Goal: Task Accomplishment & Management: Manage account settings

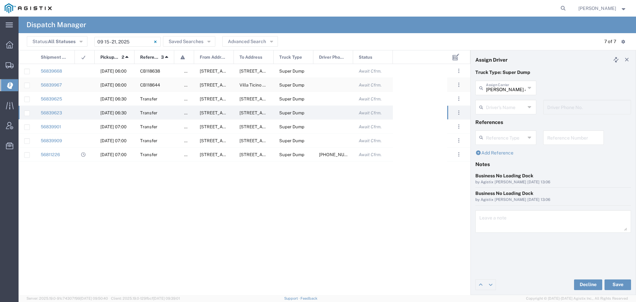
click at [47, 81] on div "56839967" at bounding box center [55, 85] width 40 height 14
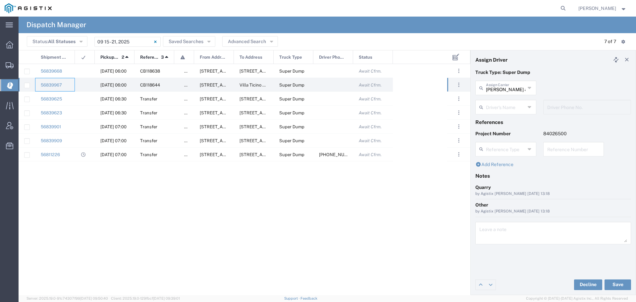
click at [500, 106] on input "text" at bounding box center [505, 107] width 39 height 12
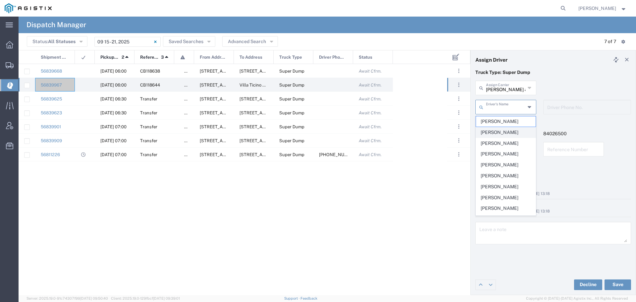
click at [496, 133] on span "[PERSON_NAME]" at bounding box center [506, 132] width 60 height 10
type input "[PERSON_NAME]"
type input "[PHONE_NUMBER]"
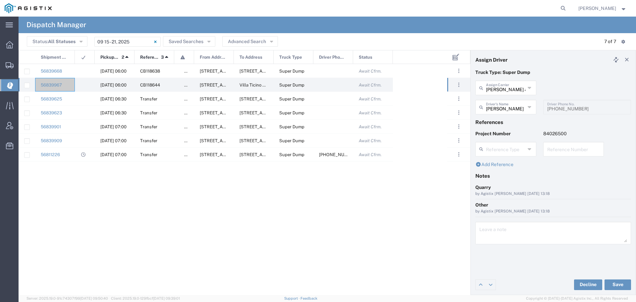
click at [557, 150] on input "text" at bounding box center [573, 149] width 53 height 12
drag, startPoint x: 571, startPoint y: 149, endPoint x: 541, endPoint y: 151, distance: 29.5
click at [541, 151] on div "WO10238 Reference Number" at bounding box center [573, 151] width 68 height 19
type input "WO10238"
click at [489, 235] on textarea at bounding box center [553, 233] width 148 height 19
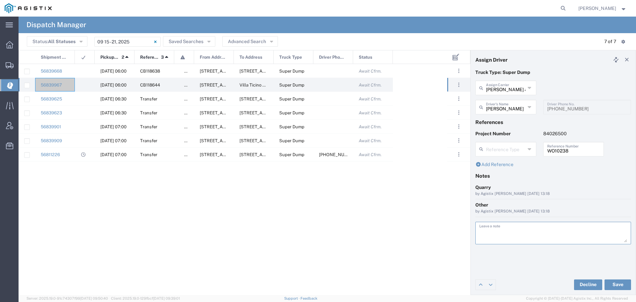
paste textarea "WO10238"
type textarea "WO10238"
click at [617, 284] on button "Save" at bounding box center [617, 284] width 26 height 11
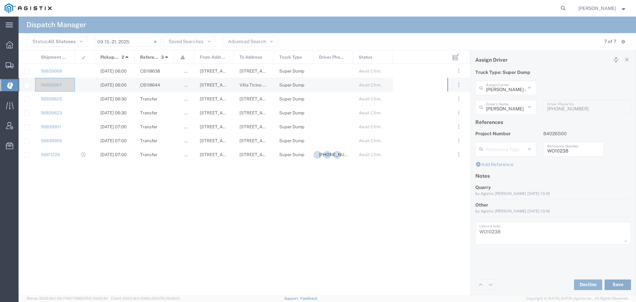
type input "[PERSON_NAME]"
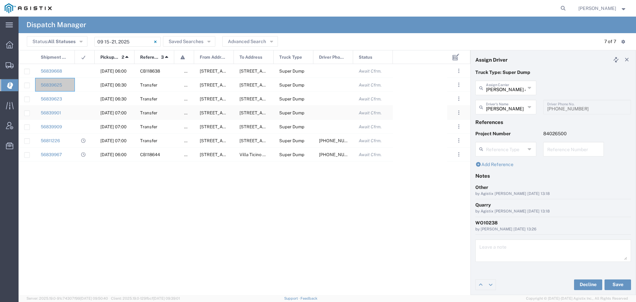
click at [112, 110] on div "[DATE] 07:00" at bounding box center [115, 113] width 40 height 14
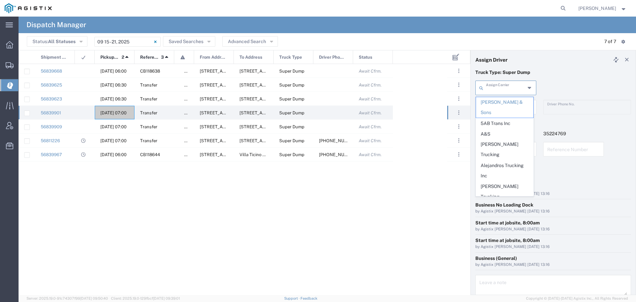
click at [520, 86] on input "text" at bounding box center [505, 87] width 39 height 12
click at [500, 202] on span "Art [PERSON_NAME] Inc" at bounding box center [504, 212] width 57 height 21
type input "Art [PERSON_NAME] Inc"
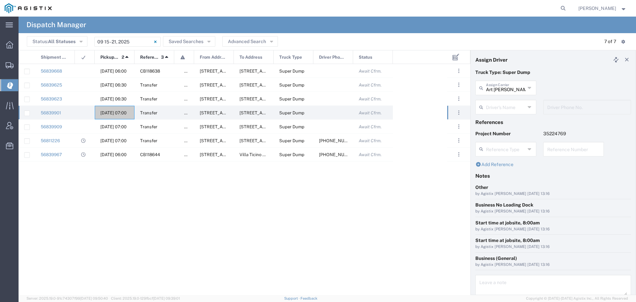
click at [504, 106] on input "text" at bounding box center [505, 107] width 39 height 12
click at [506, 119] on span "[PERSON_NAME]" at bounding box center [504, 121] width 57 height 10
type input "[PERSON_NAME]"
type input "2094207553"
click at [554, 147] on input "text" at bounding box center [573, 149] width 53 height 12
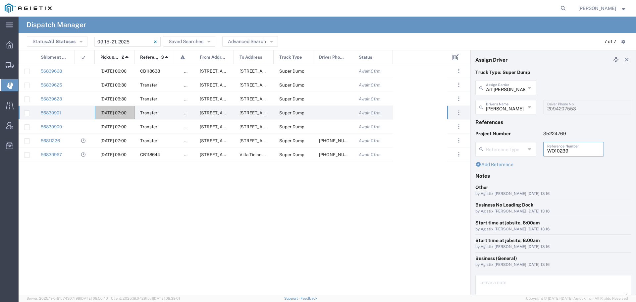
type input "WO10239"
click at [486, 284] on textarea at bounding box center [553, 286] width 148 height 19
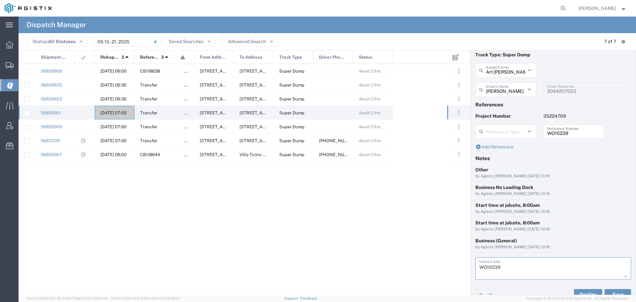
scroll to position [27, 0]
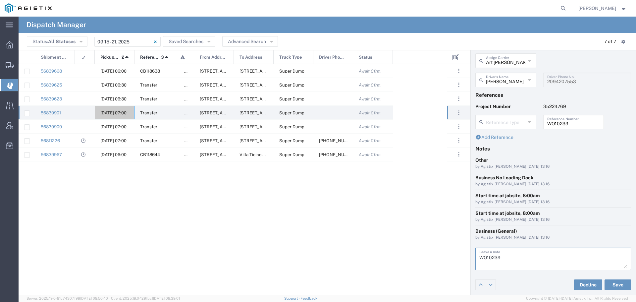
drag, startPoint x: 518, startPoint y: 259, endPoint x: 466, endPoint y: 258, distance: 52.0
click at [466, 258] on div "Assign Driver Truck Type: Super Dump Art [PERSON_NAME] Inc Assign Carrier [PERS…" at bounding box center [327, 172] width 617 height 245
type textarea "WO10239"
click at [610, 284] on button "Save" at bounding box center [617, 284] width 26 height 11
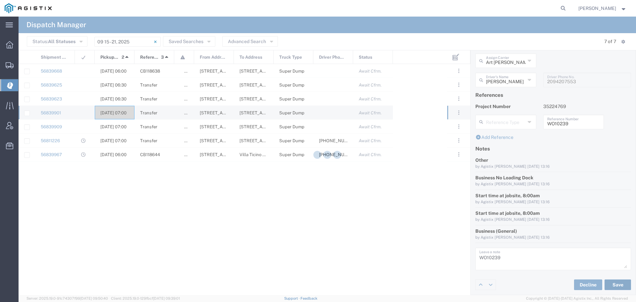
type input "[PERSON_NAME]"
type input "Art [PERSON_NAME] Inc"
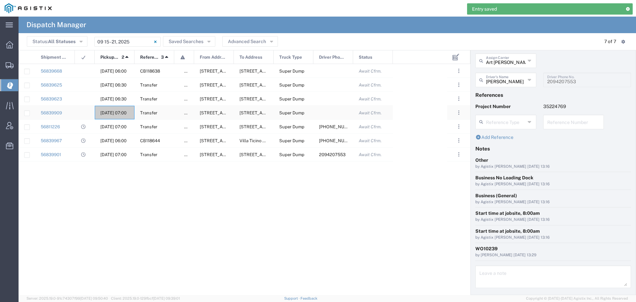
click at [110, 112] on span "[DATE] 07:00" at bounding box center [113, 112] width 26 height 5
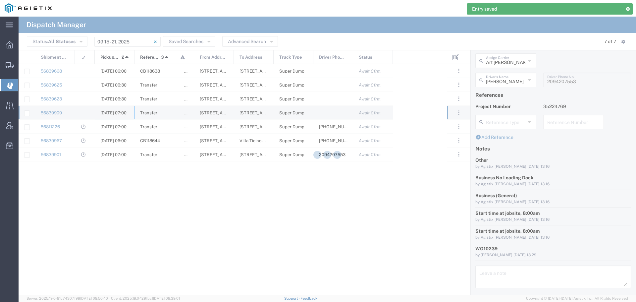
type input "[PERSON_NAME] & Sons"
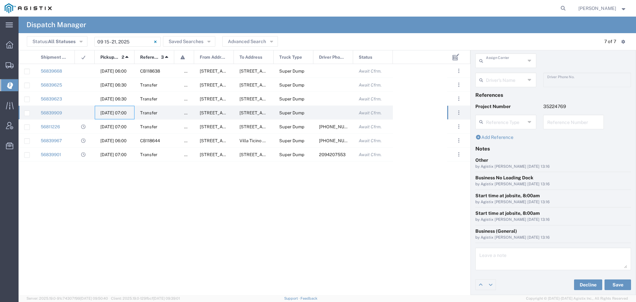
click at [513, 61] on input "text" at bounding box center [505, 60] width 39 height 12
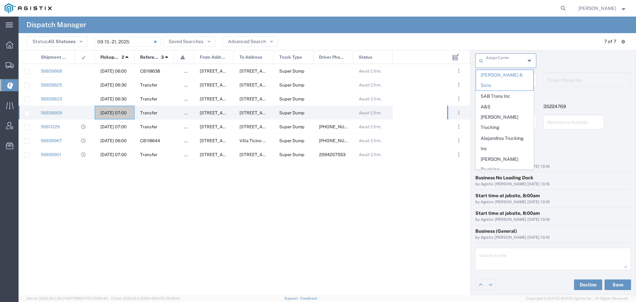
click at [489, 175] on span "Art [PERSON_NAME] Inc" at bounding box center [504, 185] width 57 height 21
type input "Art [PERSON_NAME] Inc"
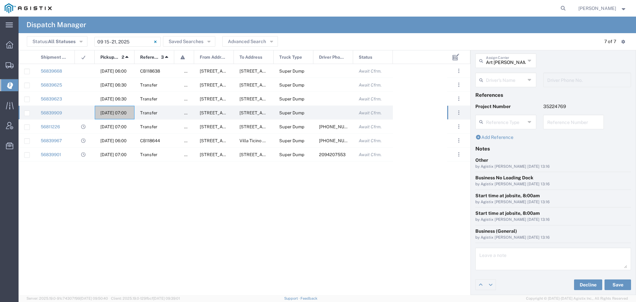
click at [514, 82] on input "text" at bounding box center [505, 80] width 39 height 12
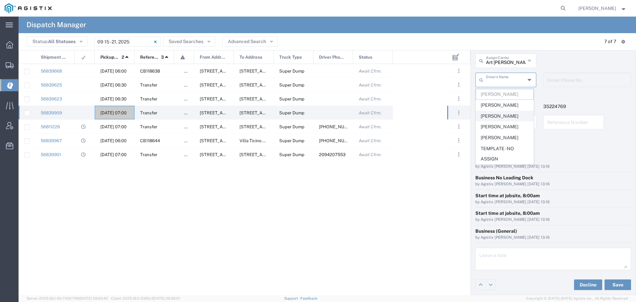
click at [503, 113] on span "[PERSON_NAME]" at bounding box center [504, 116] width 57 height 10
type input "[PERSON_NAME]"
type input "[PHONE_NUMBER]"
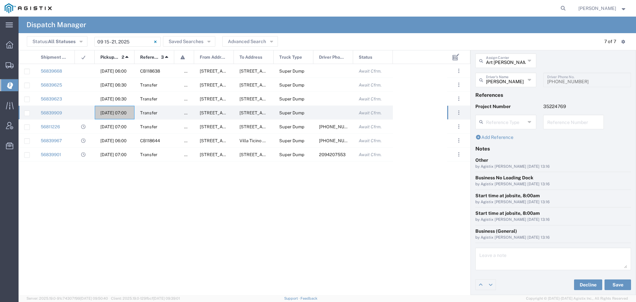
click at [553, 123] on input "text" at bounding box center [573, 122] width 53 height 12
paste input "WO10239"
type input "WO10239"
click at [495, 266] on textarea at bounding box center [553, 258] width 148 height 19
paste textarea "WO10239"
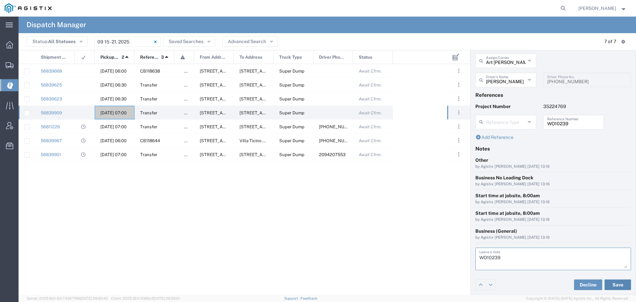
type textarea "WO10239"
click at [610, 283] on button "Save" at bounding box center [617, 284] width 26 height 11
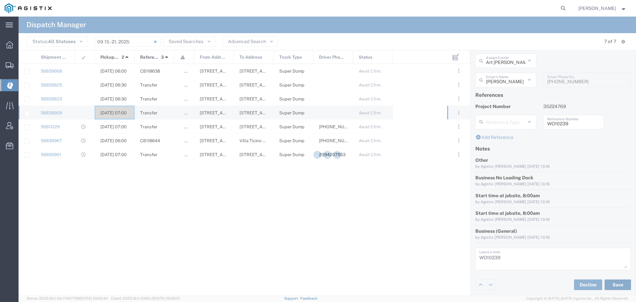
type input "[PERSON_NAME]"
type input "Art [PERSON_NAME] Inc"
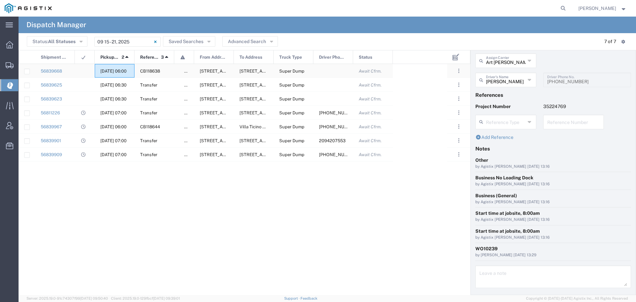
click at [109, 68] on div "[DATE] 06:00" at bounding box center [115, 71] width 40 height 14
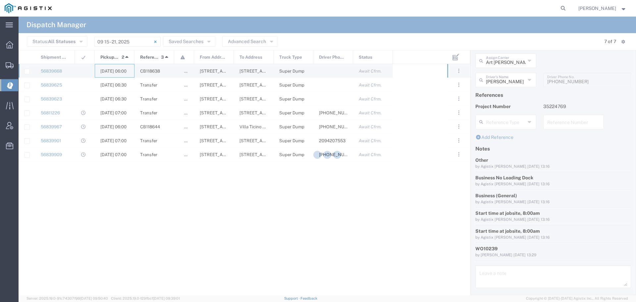
type input "[PERSON_NAME] & Sons"
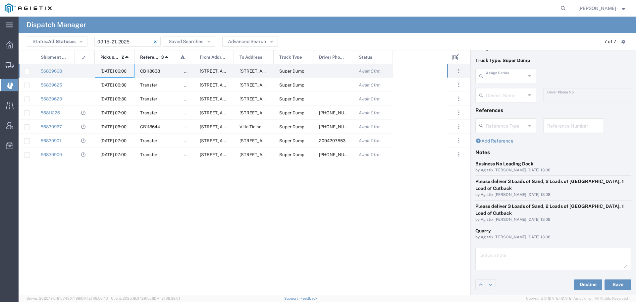
click at [511, 76] on input "text" at bounding box center [505, 76] width 39 height 12
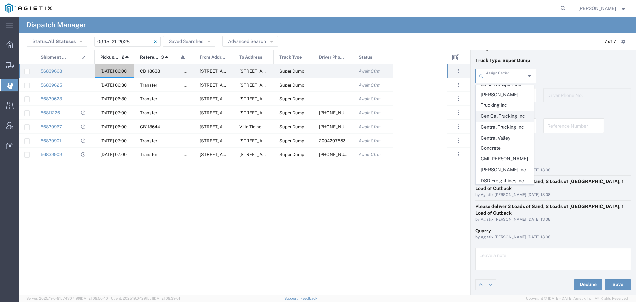
scroll to position [199, 0]
click at [502, 142] on span "GCU Trucking" at bounding box center [504, 147] width 57 height 10
type input "GCU Trucking"
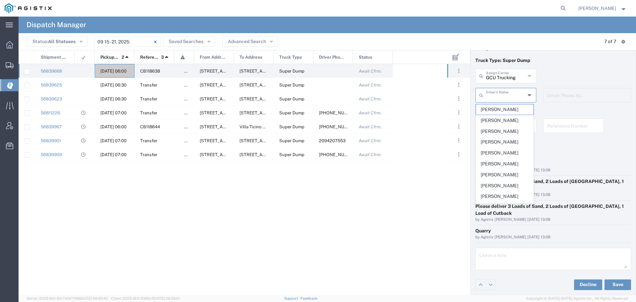
click at [503, 95] on input "text" at bounding box center [505, 95] width 39 height 12
click at [501, 107] on span "[PERSON_NAME]" at bounding box center [504, 109] width 57 height 10
type input "[PERSON_NAME]"
type input "2094930595"
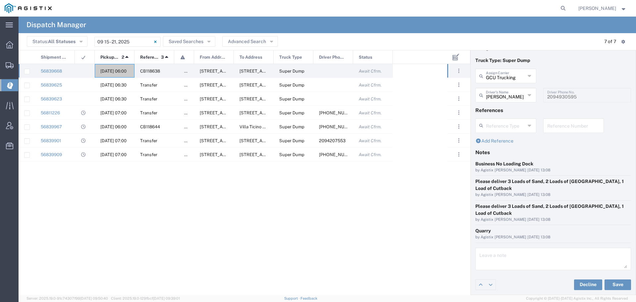
click at [564, 124] on input "text" at bounding box center [573, 125] width 53 height 12
drag, startPoint x: 567, startPoint y: 127, endPoint x: 532, endPoint y: 127, distance: 35.8
click at [532, 127] on div "Reference Type Appointment Number Bill Of Lading Invoice Number WO10240 Referen…" at bounding box center [553, 127] width 163 height 19
type input "WO10240"
click at [486, 262] on textarea at bounding box center [553, 258] width 148 height 19
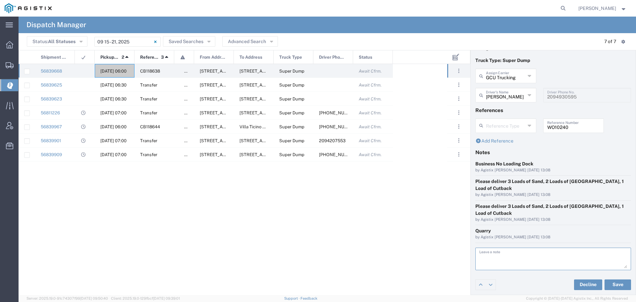
paste textarea "WO10240"
type textarea "WO10240"
click at [609, 282] on button "Save" at bounding box center [617, 284] width 26 height 11
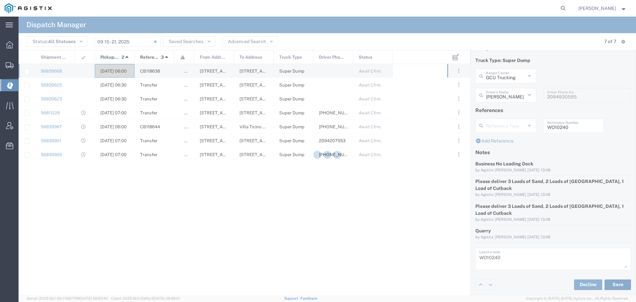
type input "[PERSON_NAME]"
type input "GCU Trucking"
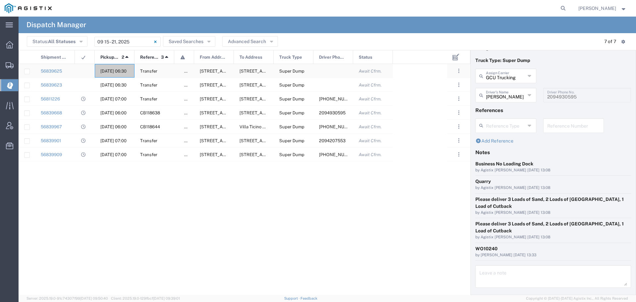
click at [111, 68] on div "[DATE] 06:30" at bounding box center [115, 71] width 40 height 14
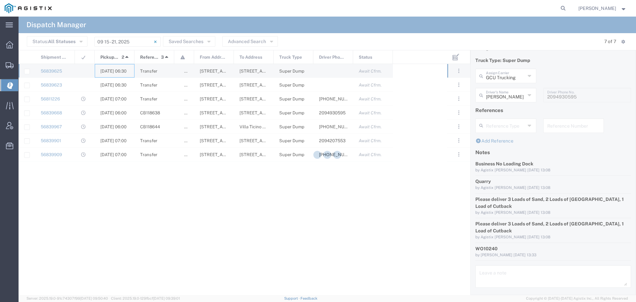
type input "[PERSON_NAME] & Sons"
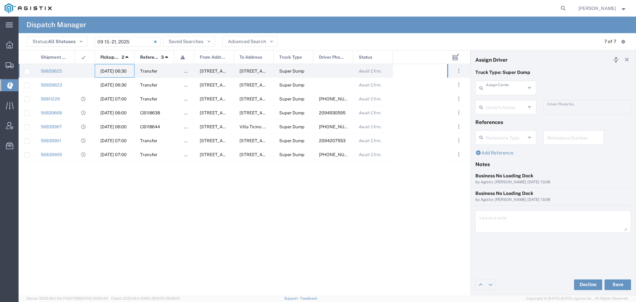
click at [512, 90] on input "text" at bounding box center [505, 87] width 39 height 12
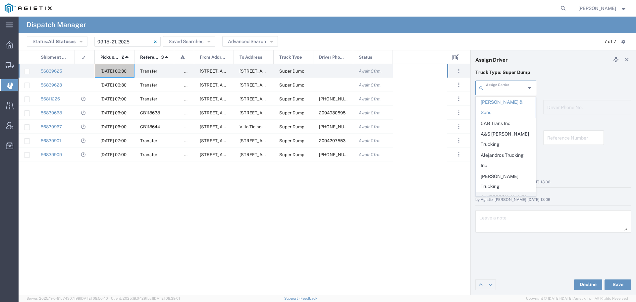
click at [496, 192] on span "Art [PERSON_NAME] Inc" at bounding box center [506, 202] width 60 height 21
type input "Art [PERSON_NAME] Inc"
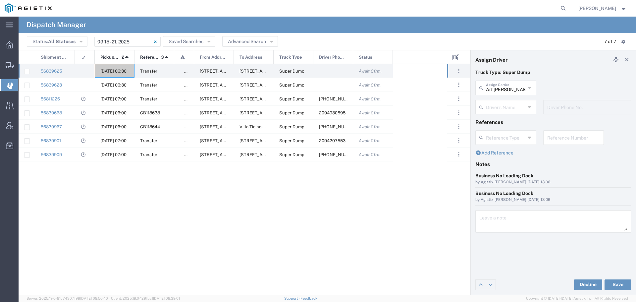
click at [508, 107] on input "text" at bounding box center [505, 107] width 39 height 12
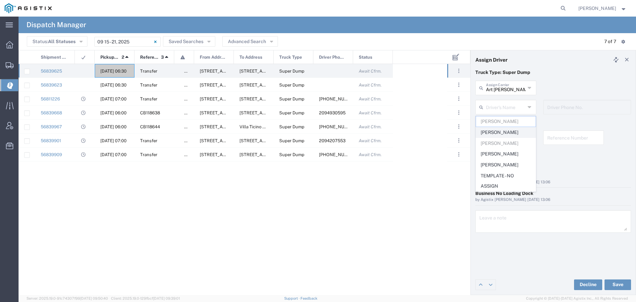
click at [505, 128] on span "[PERSON_NAME]" at bounding box center [506, 132] width 60 height 10
type input "[PERSON_NAME]"
type input "[PHONE_NUMBER]"
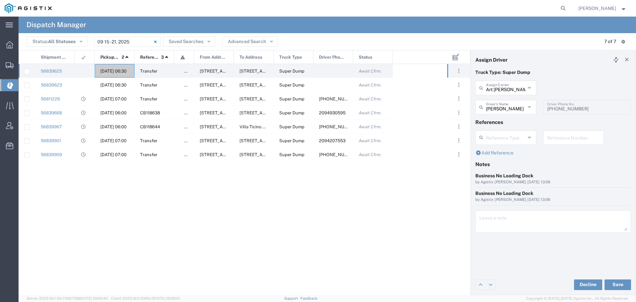
click at [557, 140] on input "text" at bounding box center [573, 137] width 53 height 12
drag, startPoint x: 571, startPoint y: 138, endPoint x: 540, endPoint y: 137, distance: 30.8
click at [540, 137] on div "WO10241 Reference Number" at bounding box center [573, 139] width 68 height 19
type input "WO10241"
click at [487, 220] on textarea at bounding box center [553, 221] width 148 height 19
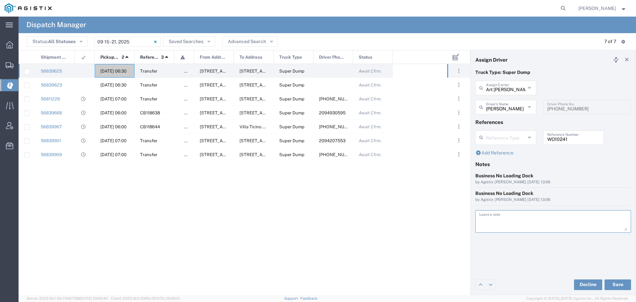
paste textarea "WO10241"
type textarea "WO10241"
click at [614, 282] on button "Save" at bounding box center [617, 284] width 26 height 11
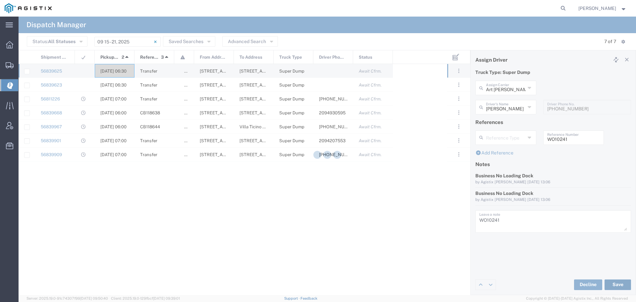
type input "[PERSON_NAME]"
type input "Art [PERSON_NAME] Inc"
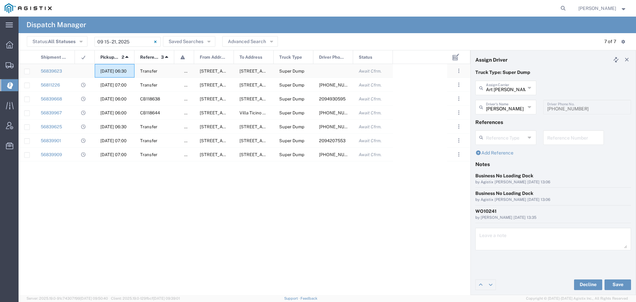
click at [110, 68] on div "[DATE] 06:30" at bounding box center [115, 71] width 40 height 14
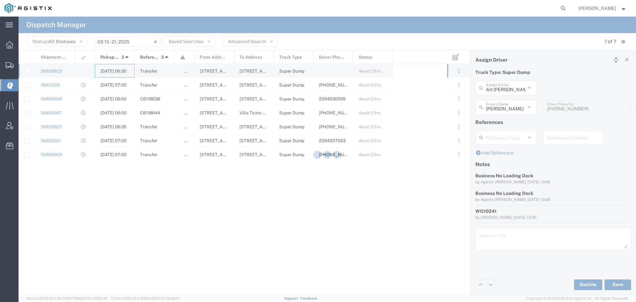
type input "[PERSON_NAME] & Sons"
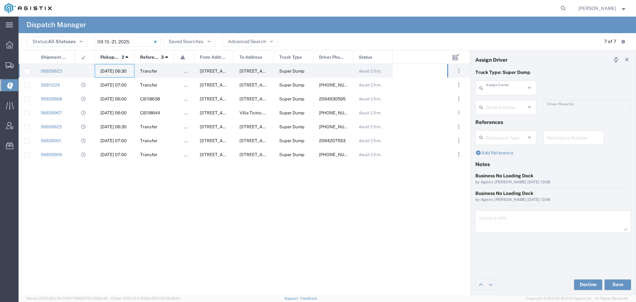
click at [511, 87] on input "text" at bounding box center [505, 87] width 39 height 12
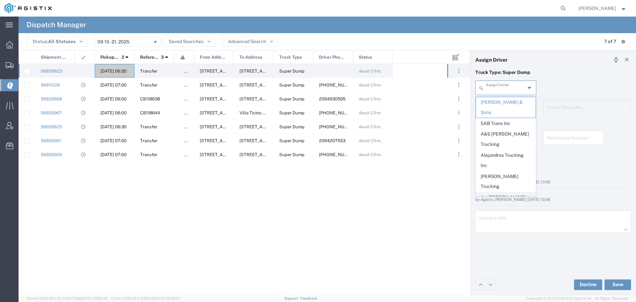
click at [491, 192] on span "Art [PERSON_NAME] Inc" at bounding box center [506, 202] width 60 height 21
type input "Art [PERSON_NAME] Inc"
click at [514, 107] on input "text" at bounding box center [505, 107] width 39 height 12
click at [497, 151] on span "[PERSON_NAME]" at bounding box center [506, 154] width 60 height 10
type input "[PERSON_NAME]"
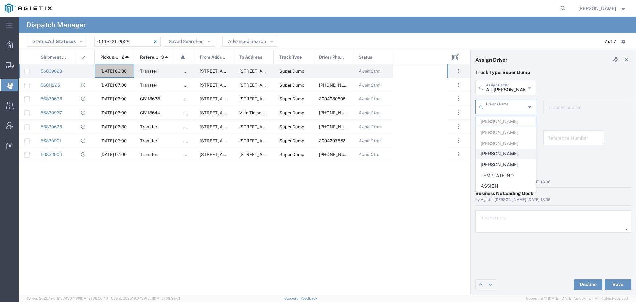
type input "[PHONE_NUMBER]"
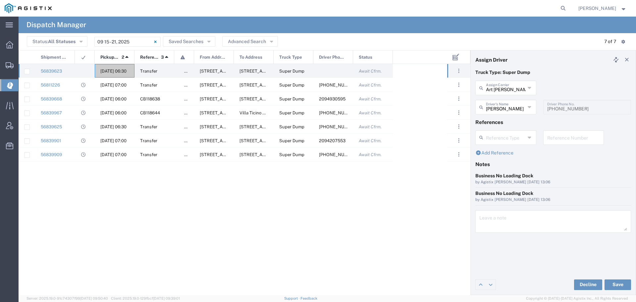
click at [526, 107] on div "[PERSON_NAME] Driver's Name" at bounding box center [505, 107] width 61 height 15
type input "[PERSON_NAME]"
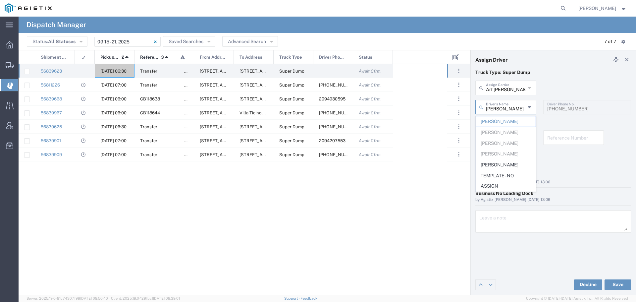
click at [556, 140] on input "text" at bounding box center [573, 137] width 53 height 12
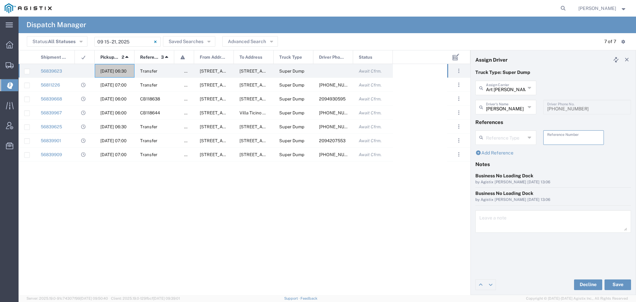
paste input "WO10241"
type input "WO10241"
click at [488, 222] on textarea at bounding box center [553, 221] width 148 height 19
paste textarea "WO10241"
type textarea "WO10241"
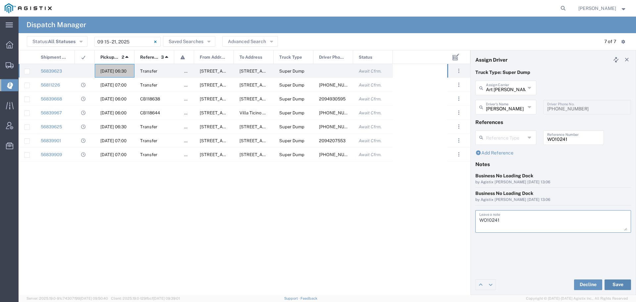
click at [616, 282] on button "Save" at bounding box center [617, 284] width 26 height 11
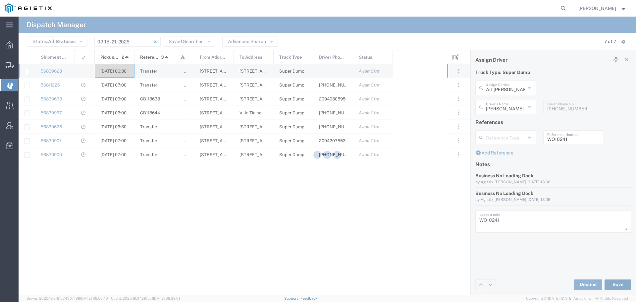
type input "Art [PERSON_NAME] Inc"
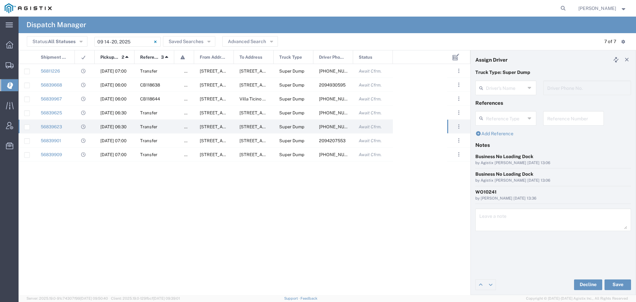
type input "[PERSON_NAME]"
type input "[PHONE_NUMBER]"
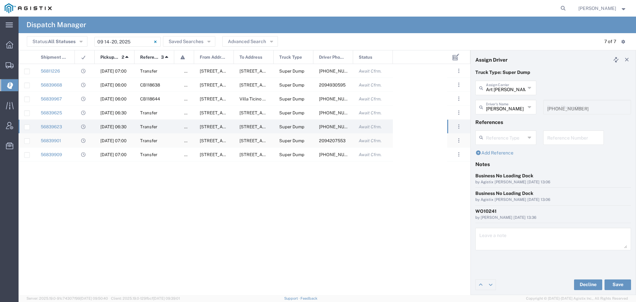
click at [107, 139] on span "[DATE] 07:00" at bounding box center [113, 140] width 26 height 5
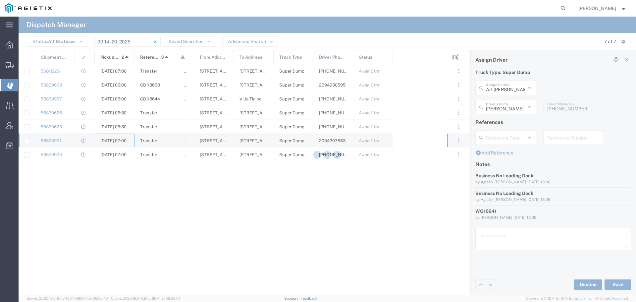
type input "[PERSON_NAME]"
type input "2094207553"
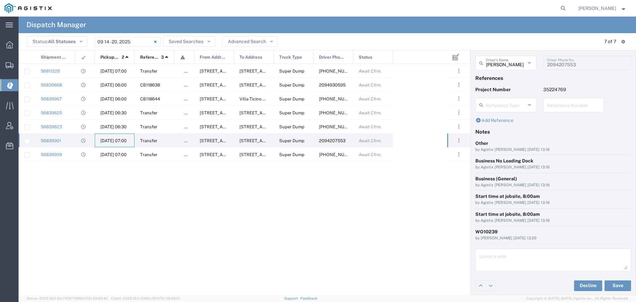
scroll to position [45, 0]
click at [578, 283] on button "Decline" at bounding box center [588, 284] width 28 height 11
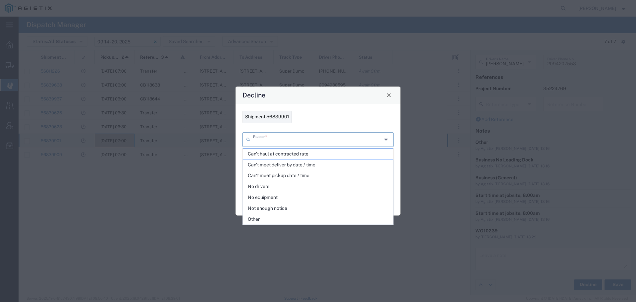
click at [257, 140] on input "text" at bounding box center [317, 139] width 129 height 12
click at [264, 219] on span "Other" at bounding box center [318, 219] width 150 height 10
type input "Other"
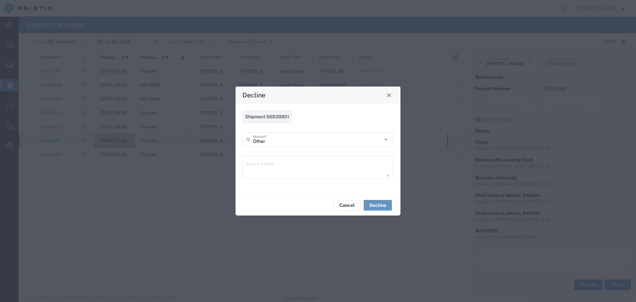
click at [258, 164] on textarea at bounding box center [317, 167] width 143 height 19
drag, startPoint x: 290, startPoint y: 165, endPoint x: 236, endPoint y: 166, distance: 54.6
click at [236, 166] on div "Shipment 56839901 Other Reason * Canceled by PG&E Leave a note" at bounding box center [317, 149] width 165 height 91
type textarea "Canceled by PG&E"
click at [379, 203] on button "Decline" at bounding box center [378, 205] width 28 height 11
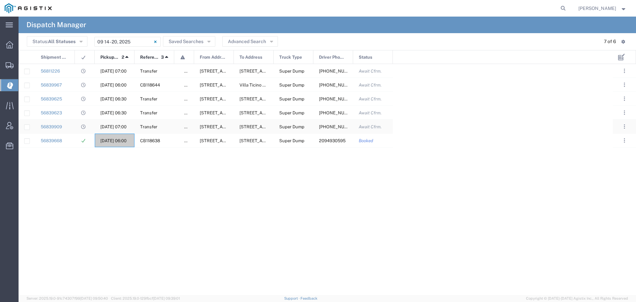
click at [116, 124] on span "[DATE] 07:00" at bounding box center [113, 126] width 26 height 5
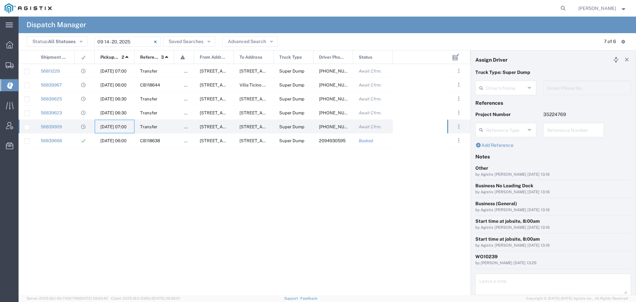
type input "[PERSON_NAME]"
type input "[PHONE_NUMBER]"
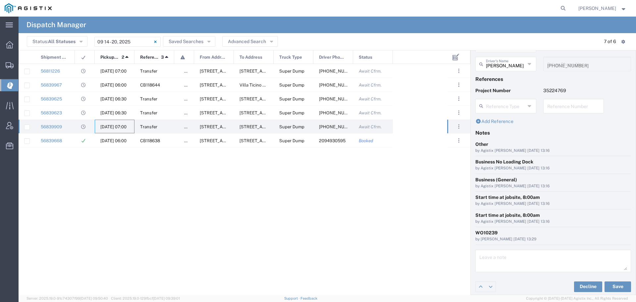
scroll to position [45, 0]
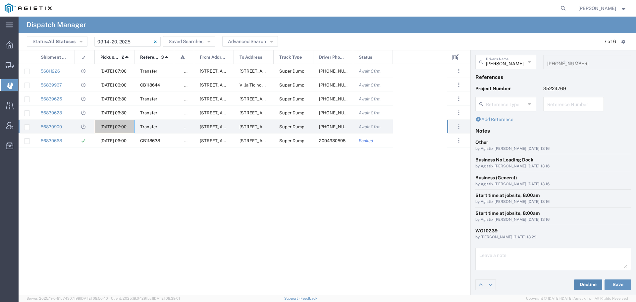
click at [576, 281] on button "Decline" at bounding box center [588, 284] width 28 height 11
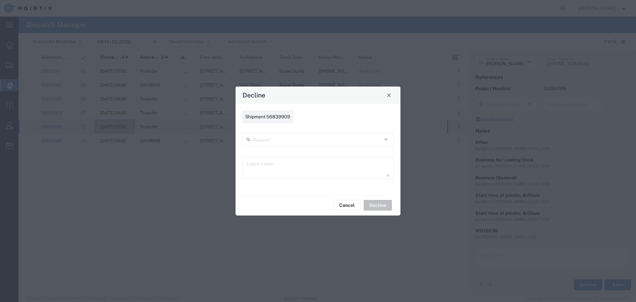
click at [255, 136] on input "text" at bounding box center [317, 139] width 129 height 12
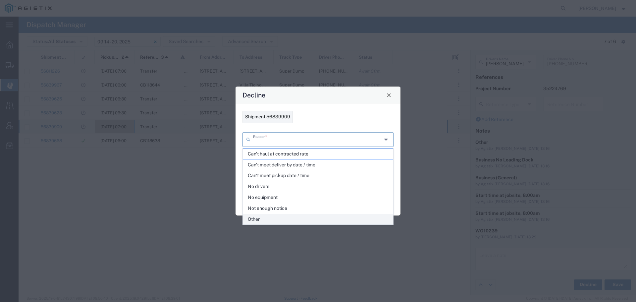
click at [258, 214] on span "Other" at bounding box center [318, 219] width 150 height 10
type input "Other"
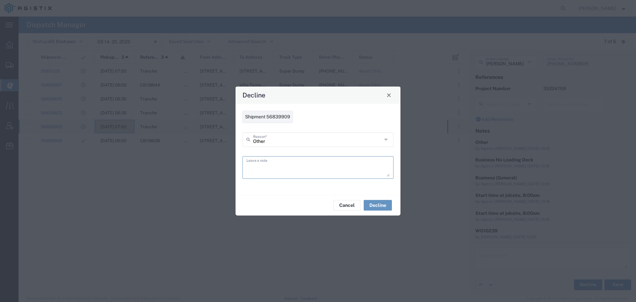
click at [257, 165] on textarea at bounding box center [317, 167] width 143 height 19
paste textarea "Canceled by PG&E"
type textarea "Canceled by PG&E"
click at [376, 204] on button "Decline" at bounding box center [378, 205] width 28 height 11
